Goal: Task Accomplishment & Management: Complete application form

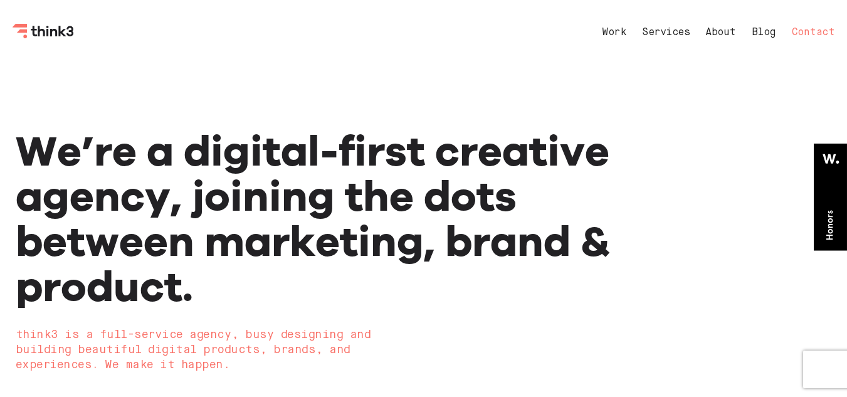
click at [812, 31] on link "Contact" at bounding box center [813, 33] width 43 height 10
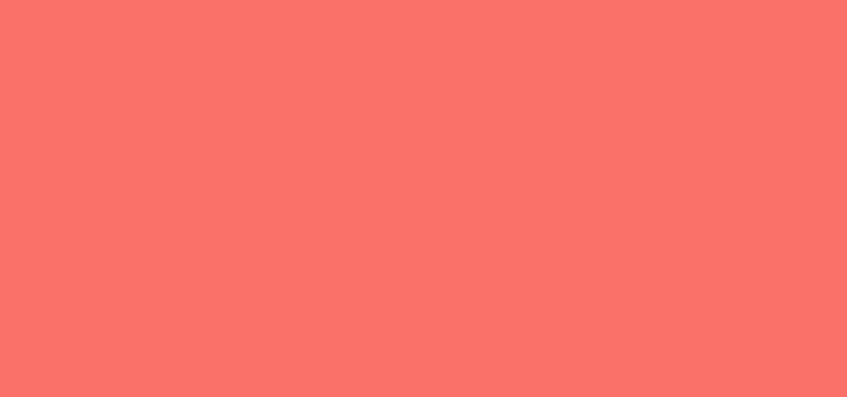
select select "General enquiry"
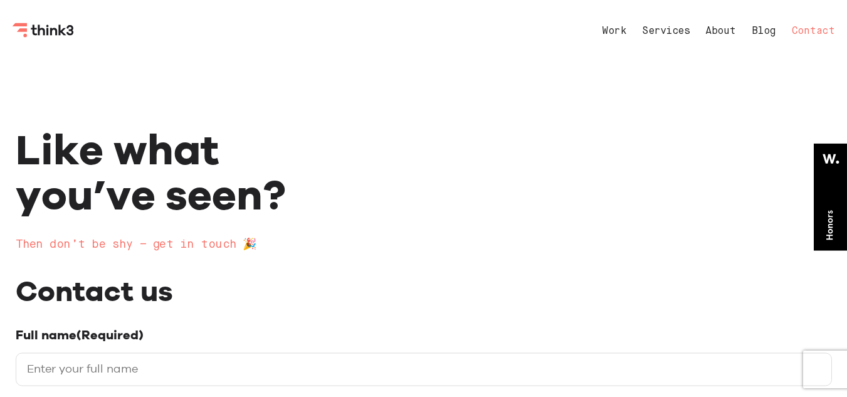
scroll to position [125, 0]
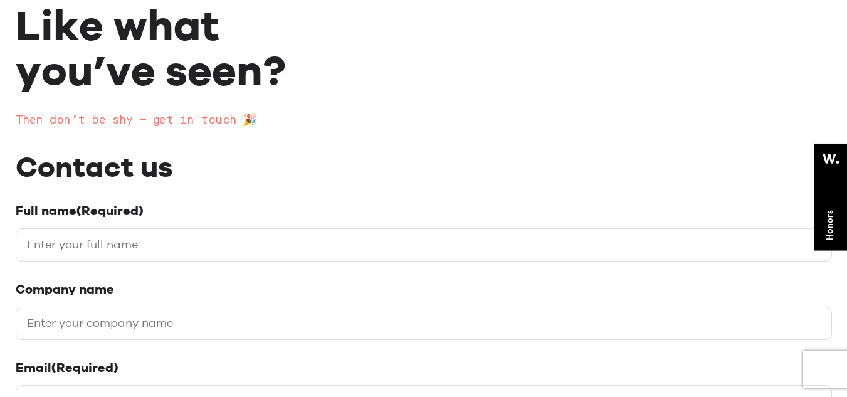
click at [135, 253] on input "Full name (Required)" at bounding box center [424, 244] width 816 height 33
type input "[PERSON_NAME]"
type input "Backlinkwave"
type input "[PERSON_NAME][EMAIL_ADDRESS][DOMAIN_NAME]"
type input "08509334615"
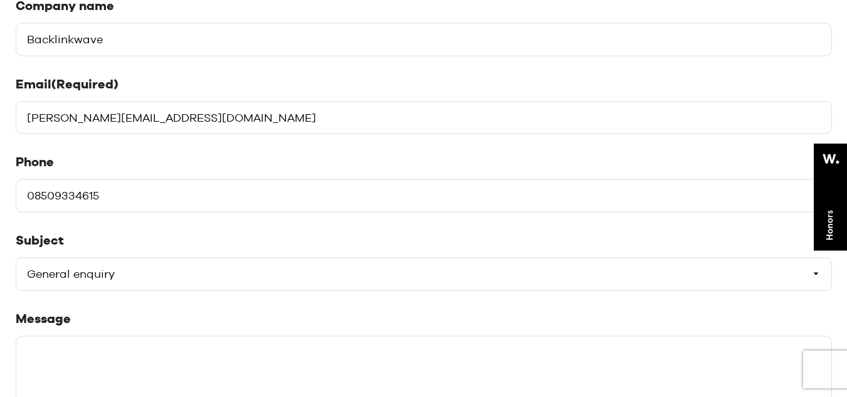
scroll to position [501, 0]
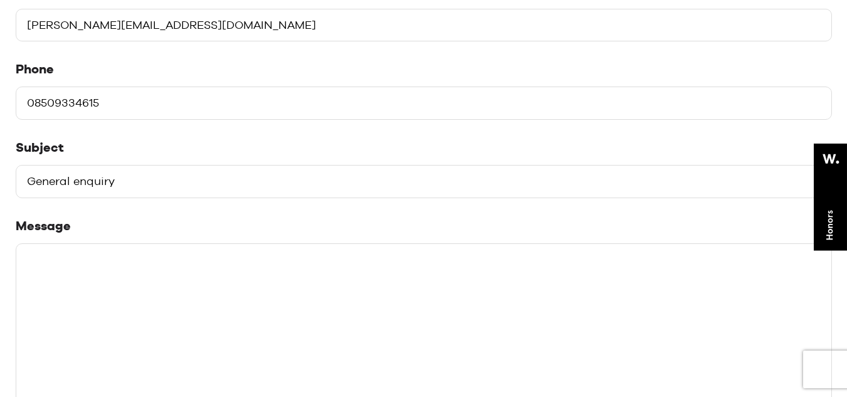
click at [161, 187] on select "Please select a subject General enquiry Start a project Support" at bounding box center [424, 181] width 816 height 33
select select "Start a project"
click at [16, 165] on select "Please select a subject General enquiry Start a project Support" at bounding box center [424, 181] width 816 height 33
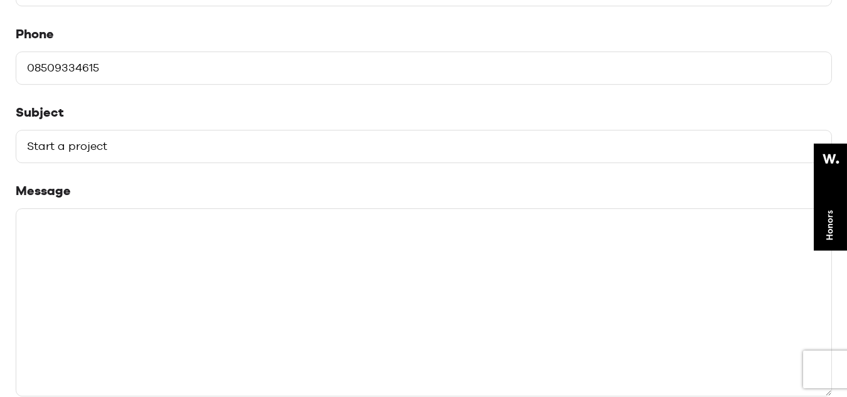
scroll to position [564, 0]
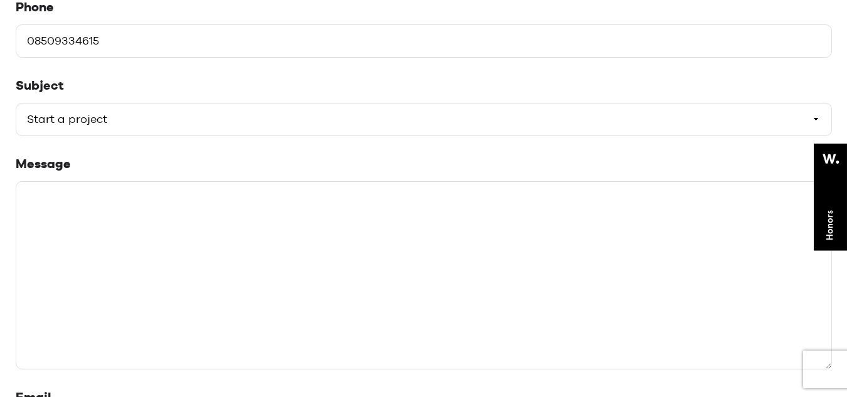
click at [153, 241] on textarea "Message" at bounding box center [424, 275] width 816 height 188
click at [279, 280] on textarea "Message" at bounding box center [424, 275] width 816 height 188
paste textarea "Hello, I'm Link Builder. I have been doing link building business for last five…"
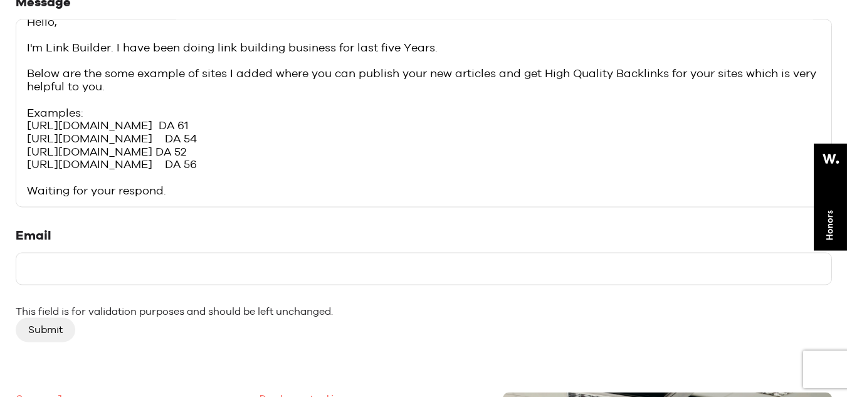
scroll to position [752, 0]
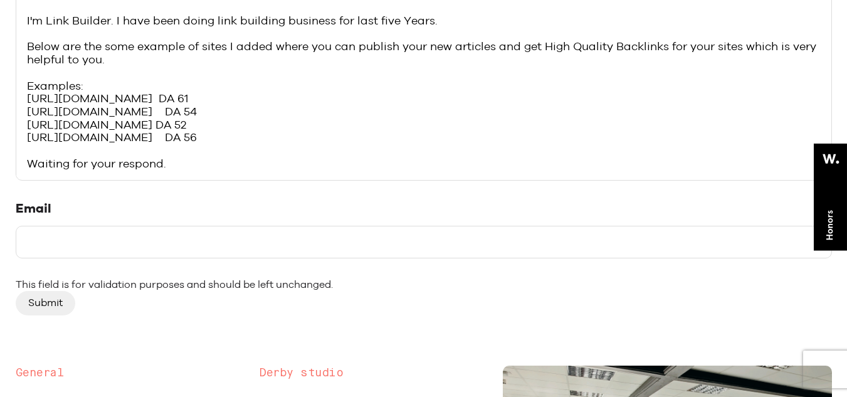
type textarea "Hello, I'm Link Builder. I have been doing link building business for last five…"
click at [64, 226] on input "Email" at bounding box center [424, 242] width 816 height 33
click at [73, 238] on input "Email" at bounding box center [424, 242] width 816 height 33
click at [125, 246] on input "Email" at bounding box center [424, 242] width 816 height 33
paste input "[PERSON_NAME][EMAIL_ADDRESS][DOMAIN_NAME]"
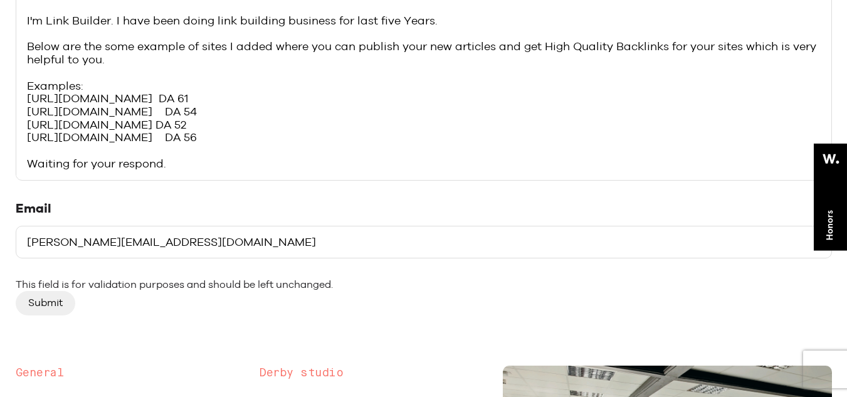
type input "[PERSON_NAME][EMAIL_ADDRESS][DOMAIN_NAME]"
click at [45, 311] on input "Submit" at bounding box center [46, 303] width 60 height 24
click at [45, 308] on input "Submit" at bounding box center [46, 303] width 60 height 24
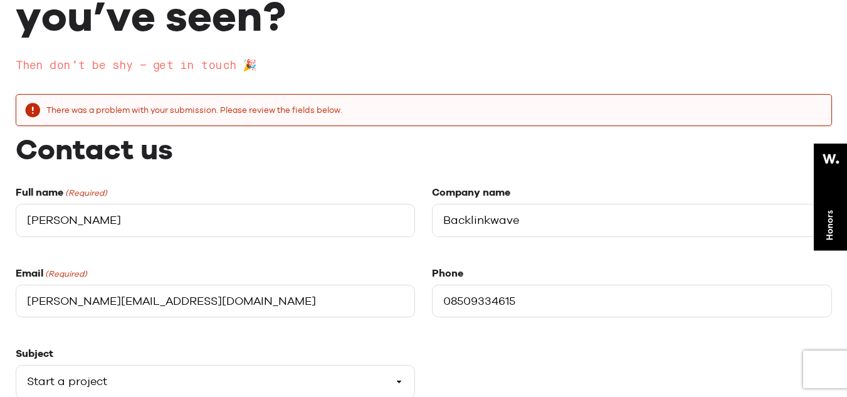
scroll to position [63, 0]
